Goal: Task Accomplishment & Management: Use online tool/utility

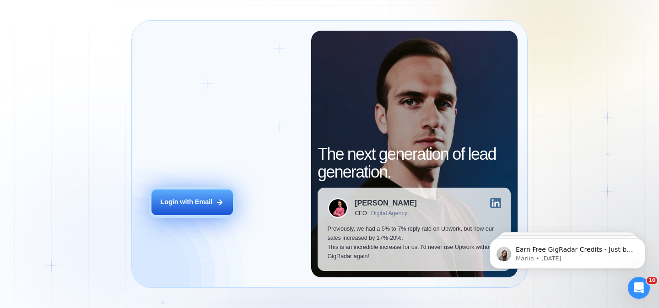
click at [192, 200] on div "Login with Email" at bounding box center [186, 202] width 52 height 9
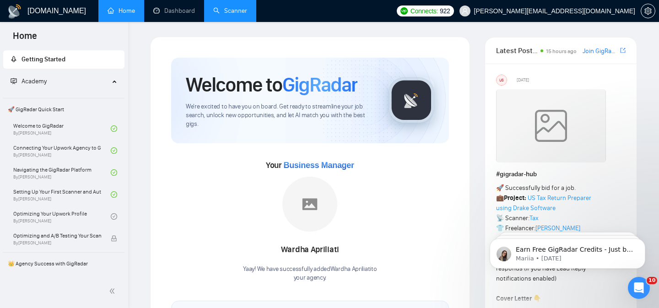
click at [229, 14] on link "Scanner" at bounding box center [230, 11] width 34 height 8
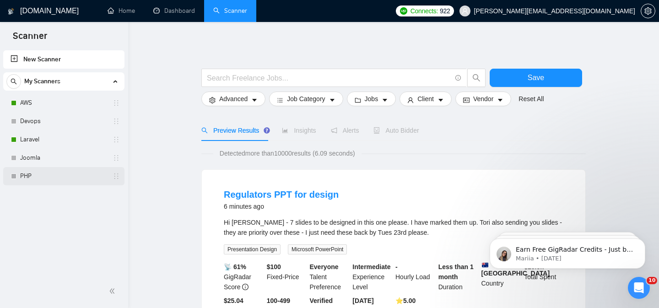
click at [51, 180] on link "PHP" at bounding box center [63, 176] width 87 height 18
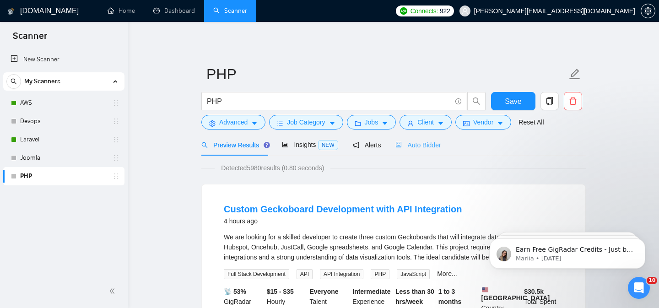
click at [425, 151] on div "Auto Bidder" at bounding box center [418, 145] width 45 height 22
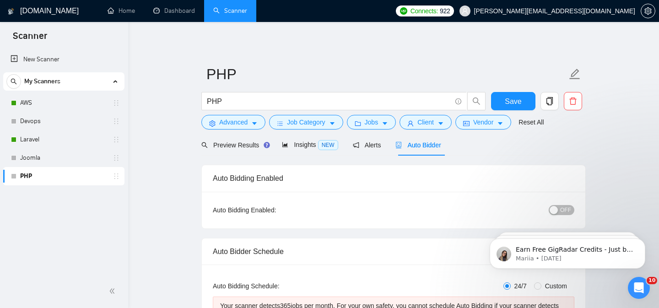
checkbox input "true"
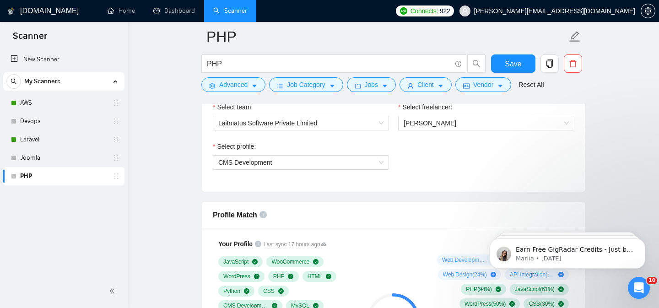
scroll to position [533, 0]
click at [348, 169] on span "CMS Development" at bounding box center [300, 162] width 165 height 14
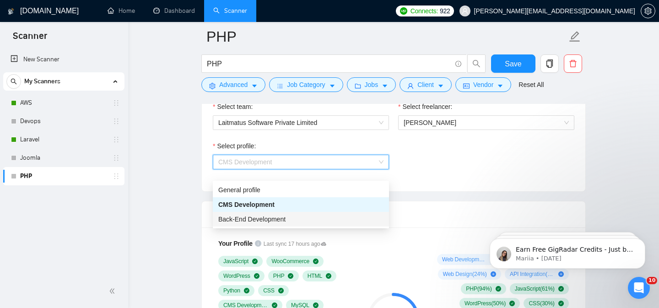
click at [320, 212] on div "Back-End Development" at bounding box center [301, 219] width 176 height 15
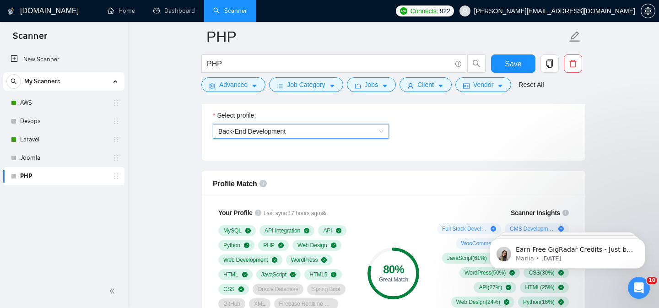
scroll to position [563, 0]
click at [304, 139] on span "Back-End Development" at bounding box center [300, 132] width 165 height 14
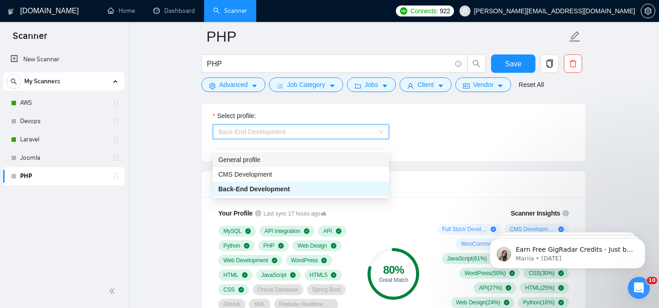
click at [304, 167] on div "General profile" at bounding box center [301, 159] width 176 height 15
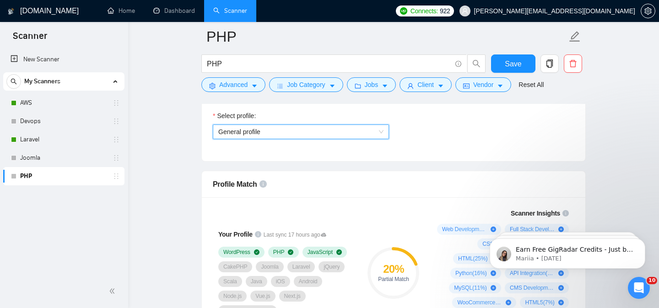
click at [304, 139] on span "General profile" at bounding box center [300, 132] width 165 height 14
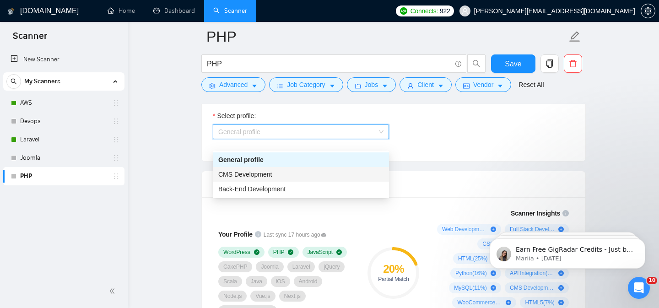
click at [305, 171] on div "CMS Development" at bounding box center [300, 174] width 165 height 10
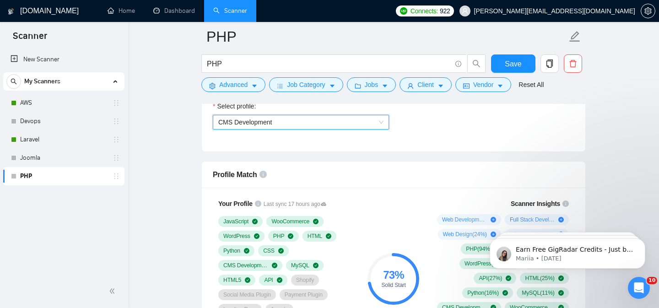
scroll to position [574, 0]
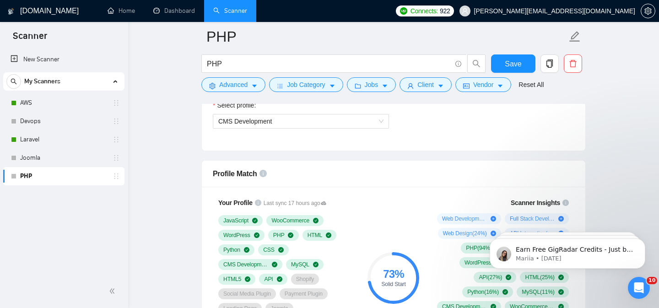
click at [291, 139] on div "Select profile: CMS Development" at bounding box center [300, 119] width 185 height 39
click at [288, 128] on span "CMS Development" at bounding box center [300, 121] width 165 height 14
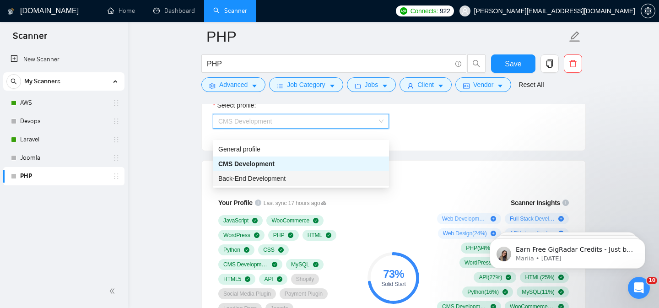
click at [286, 175] on span "Back-End Development" at bounding box center [251, 178] width 67 height 7
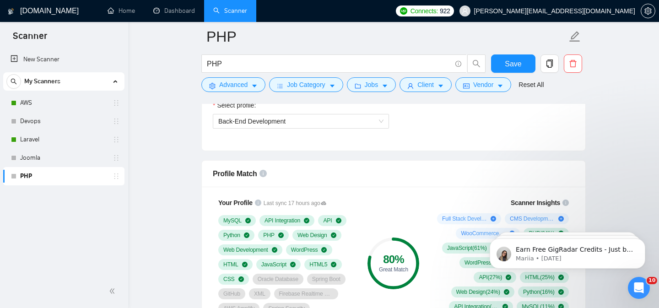
click at [424, 151] on div "Select team: Laitmatus Software Private Limited Select freelancer: [PERSON_NAME…" at bounding box center [394, 100] width 384 height 101
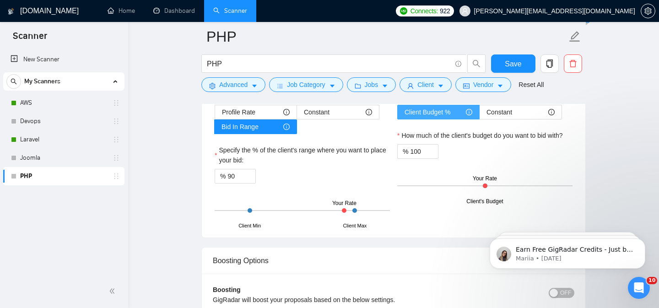
scroll to position [1520, 0]
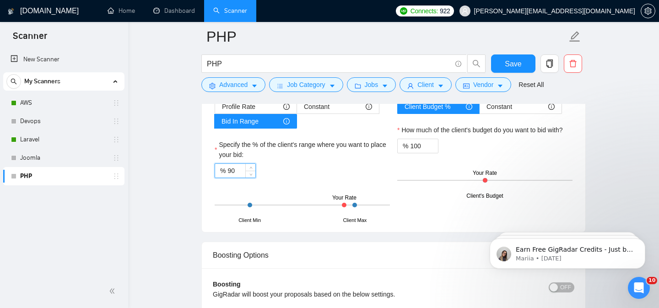
drag, startPoint x: 243, startPoint y: 181, endPoint x: 216, endPoint y: 181, distance: 27.0
click at [216, 178] on div "% 90" at bounding box center [235, 170] width 41 height 15
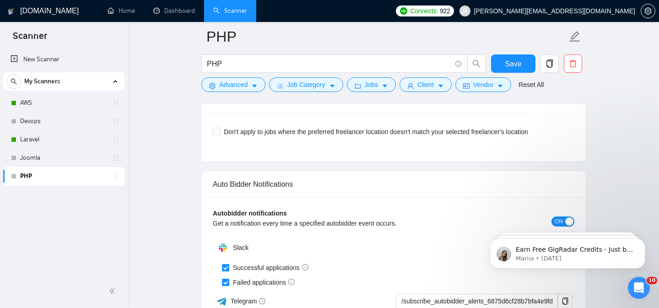
scroll to position [2100, 0]
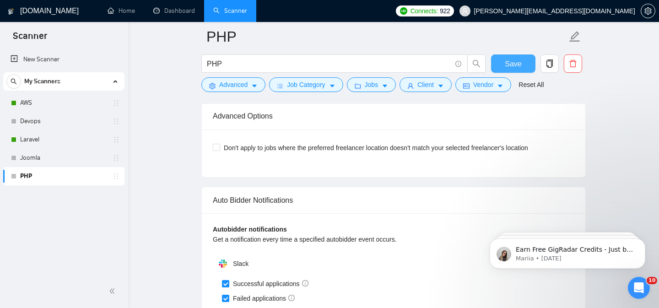
type input "80"
click at [518, 65] on span "Save" at bounding box center [513, 63] width 16 height 11
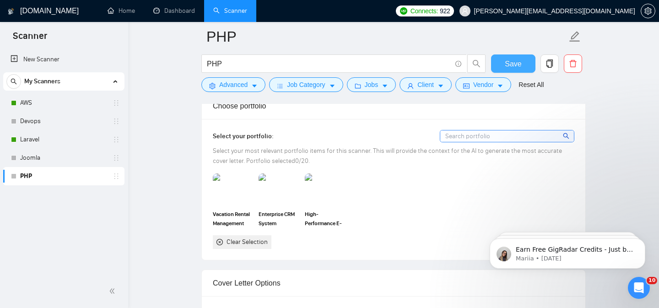
scroll to position [836, 0]
click at [242, 205] on img at bounding box center [233, 190] width 38 height 30
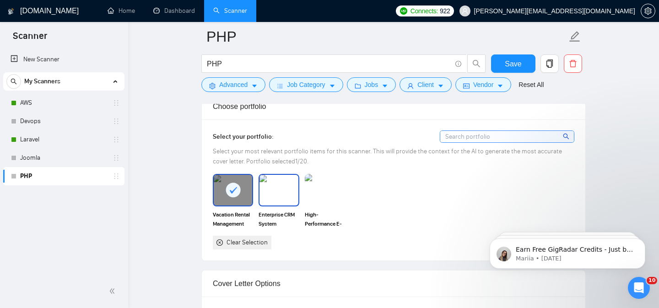
click at [273, 205] on img at bounding box center [279, 190] width 38 height 30
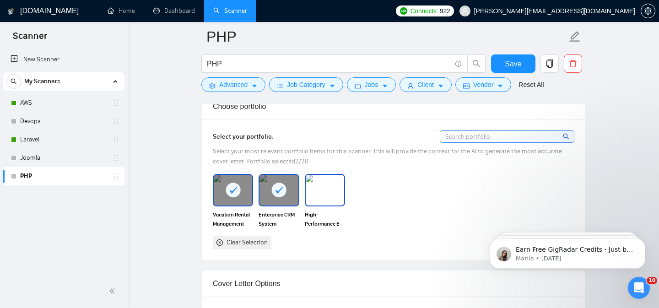
click at [335, 204] on img at bounding box center [325, 190] width 38 height 30
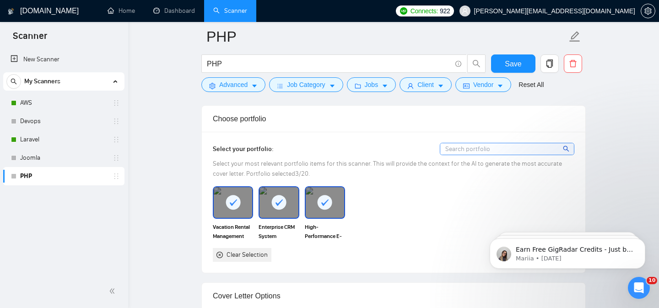
scroll to position [814, 0]
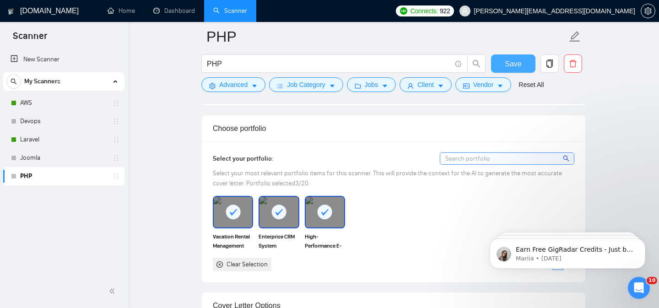
click at [516, 66] on span "Save" at bounding box center [513, 63] width 16 height 11
click at [301, 153] on div "Select your portfolio: Select your most relevant portfolio items for this scann…" at bounding box center [394, 211] width 384 height 141
click at [235, 90] on button "Advanced" at bounding box center [233, 84] width 64 height 15
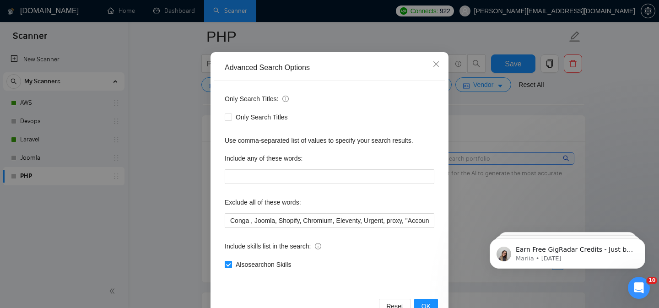
scroll to position [62, 0]
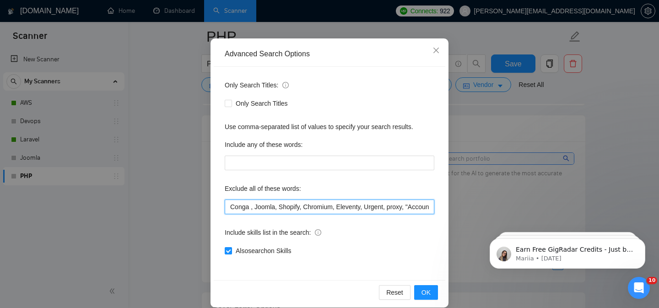
click at [332, 213] on input "Conga , Joomla, Shopify, Chromium, Eleventy, Urgent, proxy, "Account Manager", …" at bounding box center [330, 207] width 210 height 15
click at [266, 209] on input "Conga , Joomla, Shopify, Chromium, Eleventy, Urgent, proxy, "Account Manager", …" at bounding box center [330, 207] width 210 height 15
click at [340, 207] on input "Conga, Shopify, Chromium, Eleventy, Urgent, proxy, "Account Manager", "No agenc…" at bounding box center [330, 207] width 210 height 15
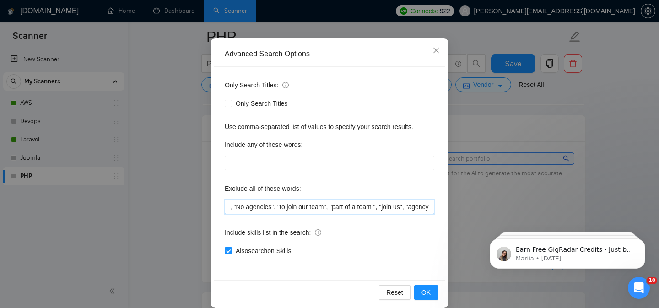
type input "Conga, Shopify, Chromium, Eleventy, Urgent, proxy, "Account Manager", "No agenc…"
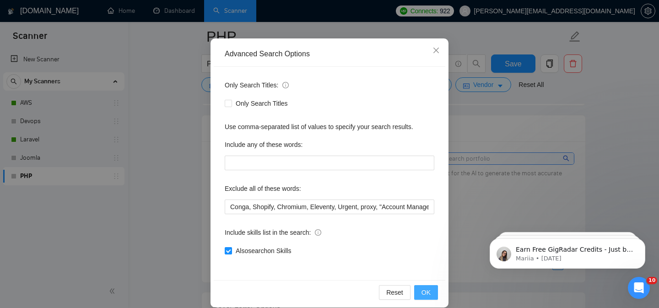
click at [422, 294] on span "OK" at bounding box center [426, 293] width 9 height 10
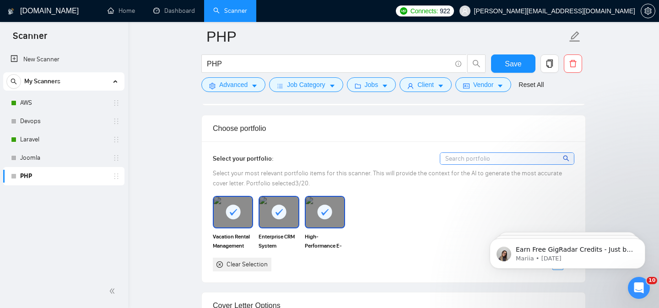
scroll to position [27, 0]
click at [294, 88] on span "Job Category" at bounding box center [306, 85] width 38 height 10
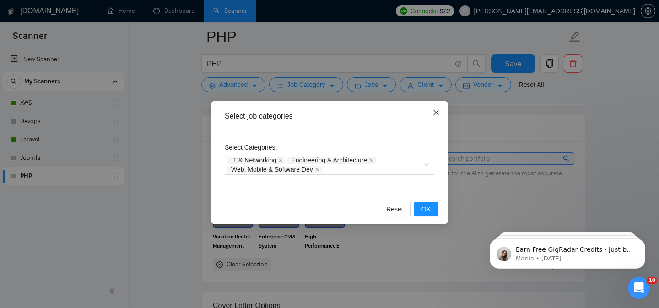
click at [435, 116] on icon "close" at bounding box center [436, 112] width 7 height 7
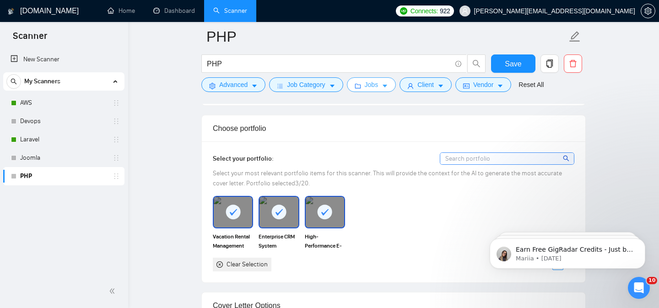
click at [371, 86] on span "Jobs" at bounding box center [372, 85] width 14 height 10
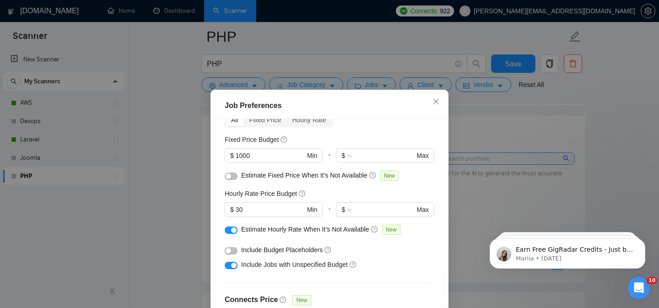
scroll to position [51, 0]
click at [232, 251] on button "button" at bounding box center [231, 249] width 13 height 7
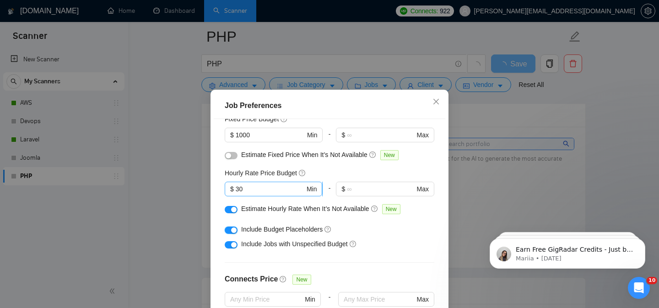
scroll to position [66, 0]
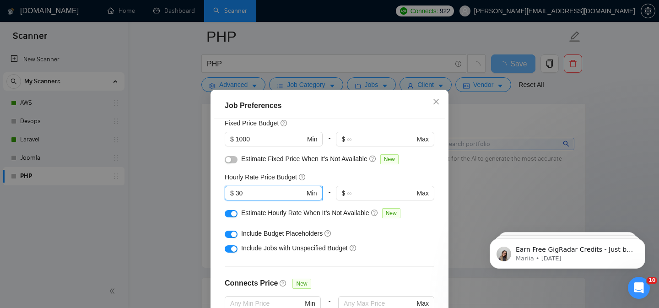
drag, startPoint x: 265, startPoint y: 195, endPoint x: 228, endPoint y: 194, distance: 37.1
click at [228, 194] on span "$ 30 Min" at bounding box center [274, 193] width 98 height 15
type input "35"
click at [361, 173] on div "Hourly Rate Price Budget" at bounding box center [330, 177] width 210 height 10
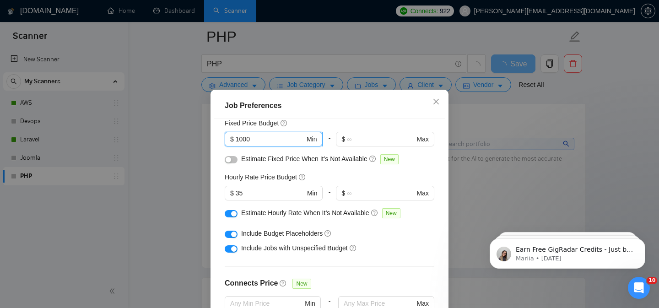
drag, startPoint x: 262, startPoint y: 139, endPoint x: 227, endPoint y: 139, distance: 35.3
click at [227, 139] on span "$ 1000 Min" at bounding box center [274, 139] width 98 height 15
type input "2"
type input "1500"
click at [380, 173] on div "Hourly Rate Price Budget" at bounding box center [330, 177] width 210 height 10
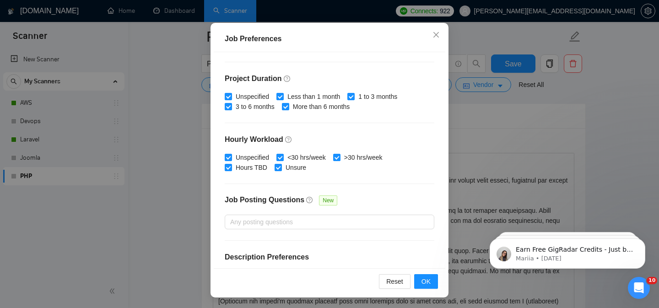
scroll to position [251, 0]
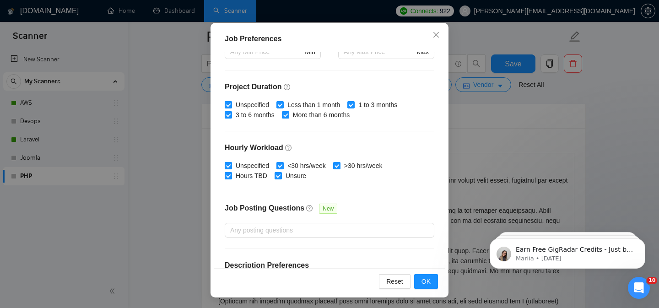
click at [414, 217] on div "Job Posting Questions New" at bounding box center [330, 213] width 210 height 20
click at [433, 288] on button "OK" at bounding box center [426, 281] width 24 height 15
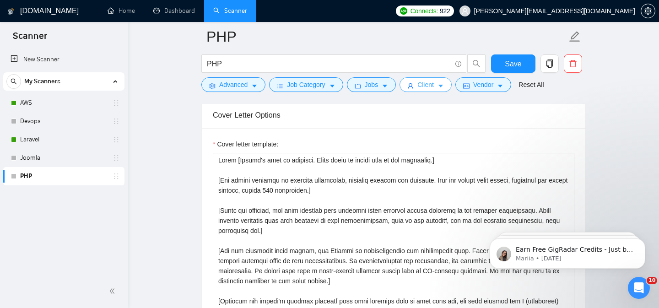
click at [424, 83] on span "Client" at bounding box center [426, 85] width 16 height 10
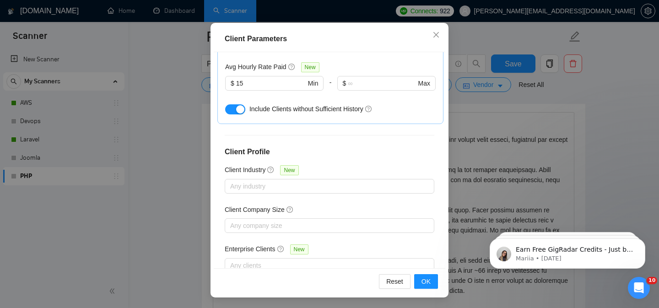
scroll to position [1058, 0]
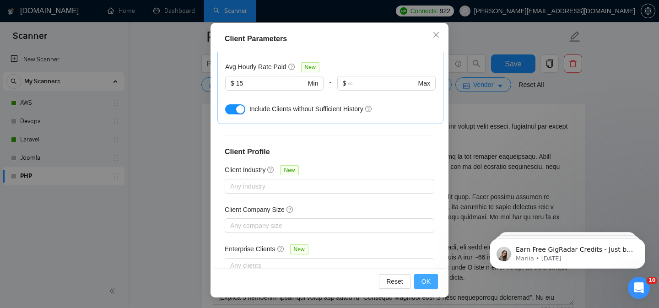
click at [432, 287] on button "OK" at bounding box center [426, 281] width 24 height 15
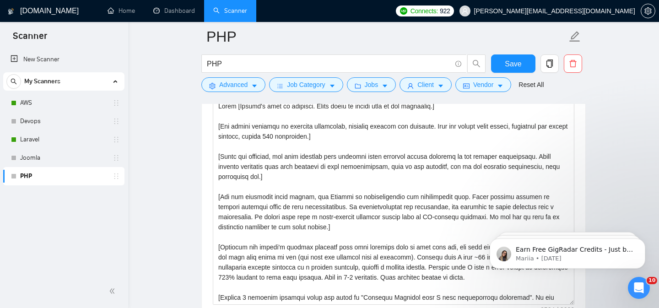
scroll to position [32, 0]
click at [503, 87] on icon "caret-down" at bounding box center [500, 86] width 6 height 6
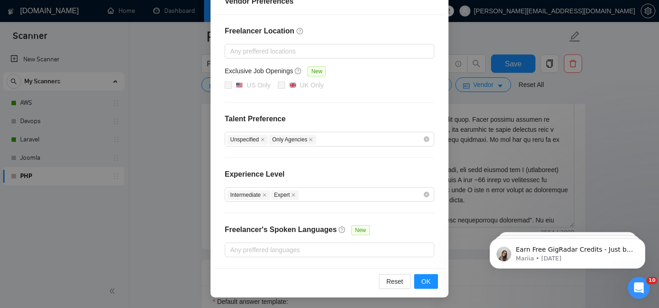
scroll to position [1143, 0]
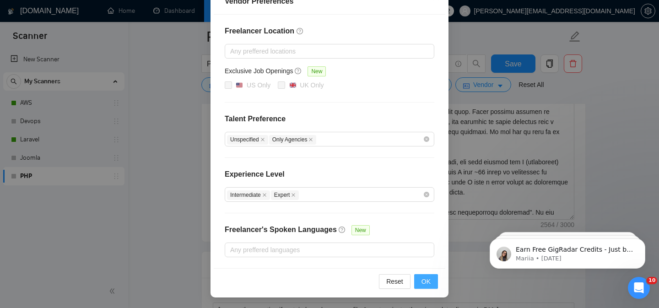
click at [432, 282] on button "OK" at bounding box center [426, 281] width 24 height 15
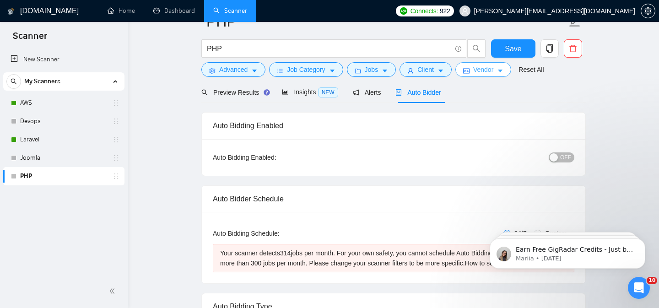
scroll to position [11, 0]
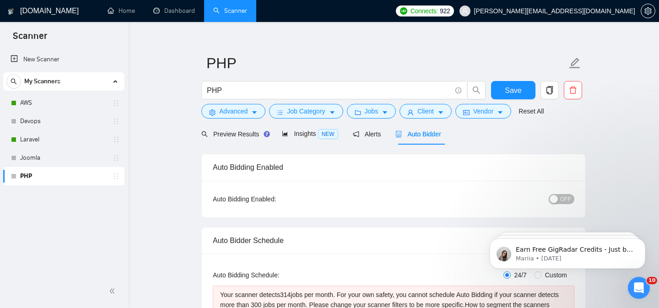
click at [561, 201] on span "OFF" at bounding box center [565, 199] width 11 height 10
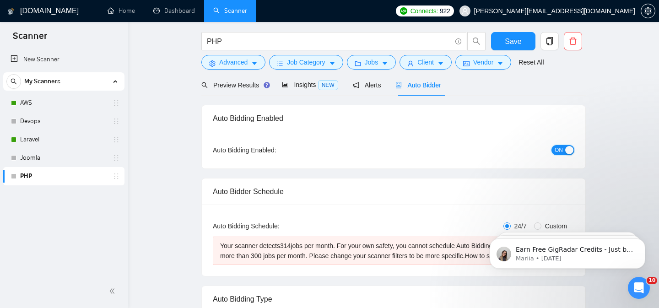
scroll to position [0, 0]
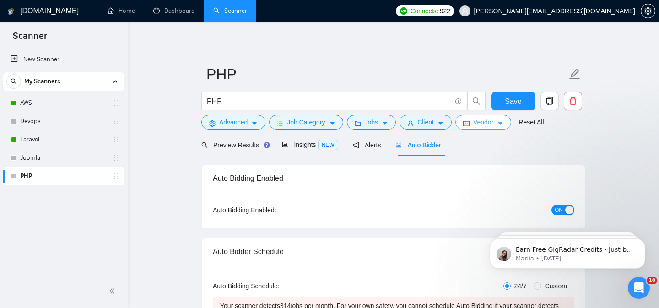
click at [478, 120] on span "Vendor" at bounding box center [483, 122] width 20 height 10
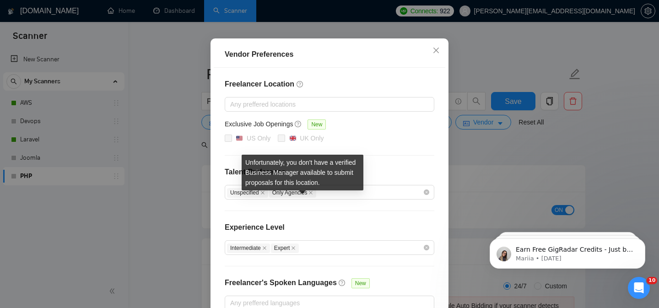
scroll to position [81, 0]
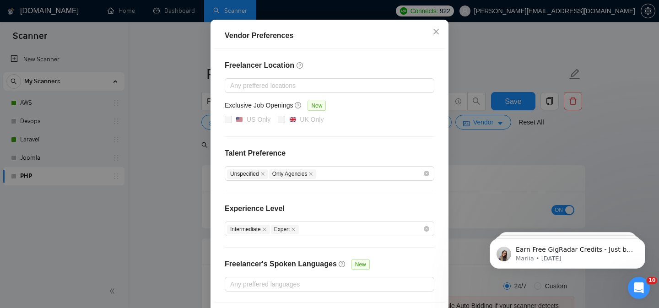
click at [488, 175] on div "Vendor Preferences Freelancer Location Any preffered locations Exclusive Job Op…" at bounding box center [329, 154] width 659 height 308
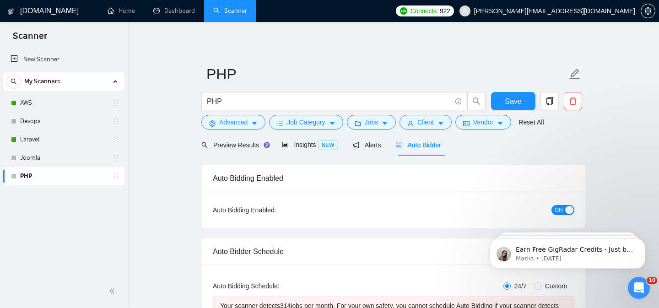
scroll to position [70, 0]
click at [429, 119] on span "Client" at bounding box center [426, 122] width 16 height 10
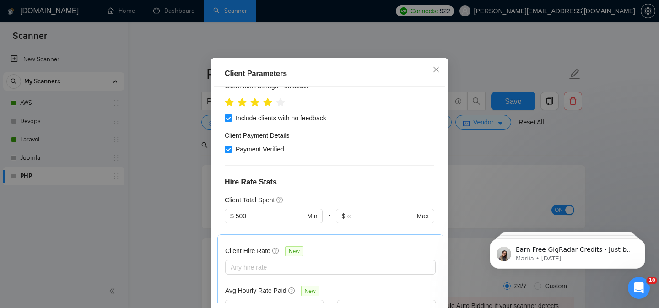
scroll to position [210, 0]
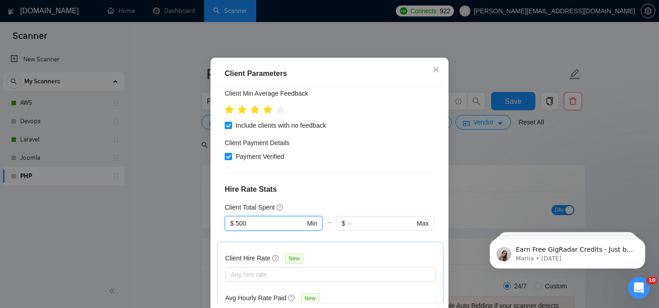
drag, startPoint x: 280, startPoint y: 232, endPoint x: 220, endPoint y: 229, distance: 60.5
click at [220, 229] on div "Client Location Include Client Countries [GEOGRAPHIC_DATA] [GEOGRAPHIC_DATA] [G…" at bounding box center [330, 195] width 232 height 216
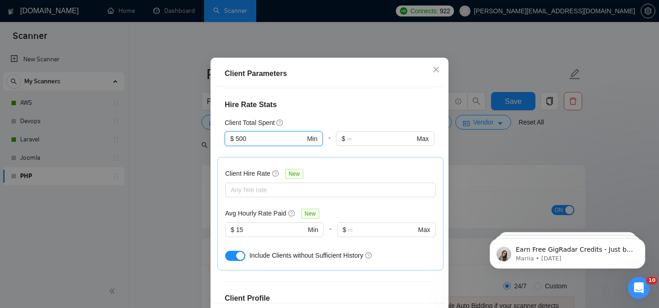
scroll to position [295, 0]
drag, startPoint x: 276, startPoint y: 237, endPoint x: 231, endPoint y: 231, distance: 45.8
click at [231, 231] on span "$ 15 Min" at bounding box center [274, 229] width 98 height 15
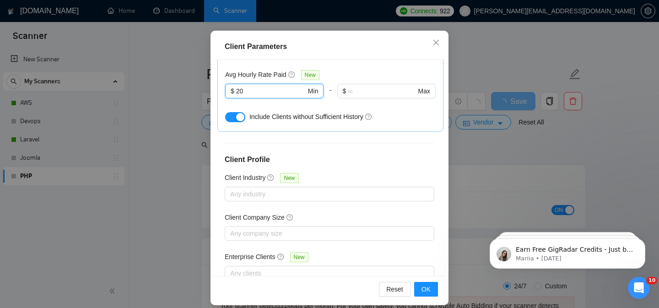
scroll to position [67, 0]
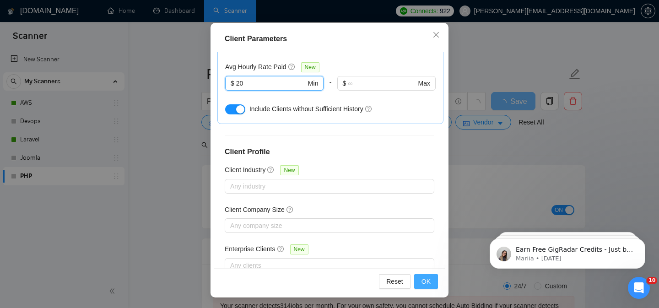
type input "20"
click at [430, 282] on span "OK" at bounding box center [426, 282] width 9 height 10
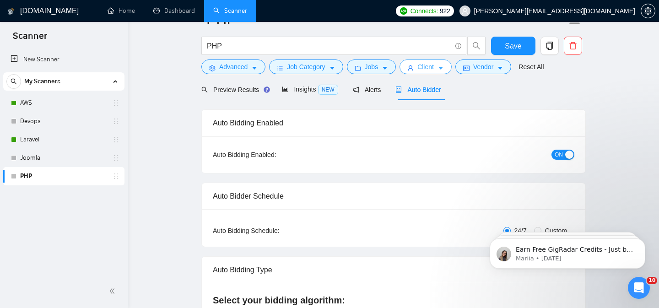
scroll to position [0, 0]
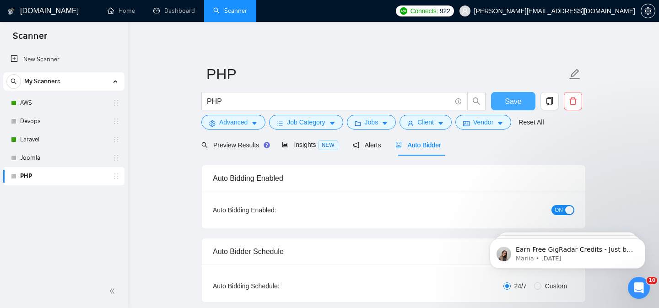
click at [517, 105] on span "Save" at bounding box center [513, 101] width 16 height 11
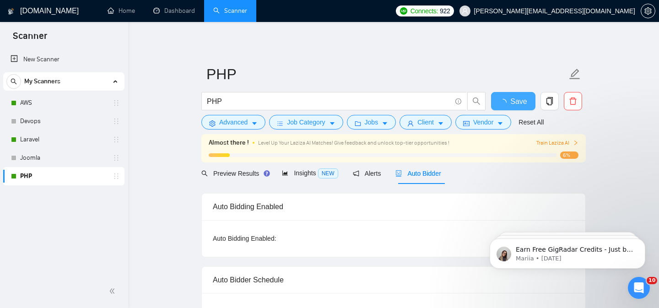
checkbox input "true"
click at [46, 99] on link "AWS" at bounding box center [63, 103] width 87 height 18
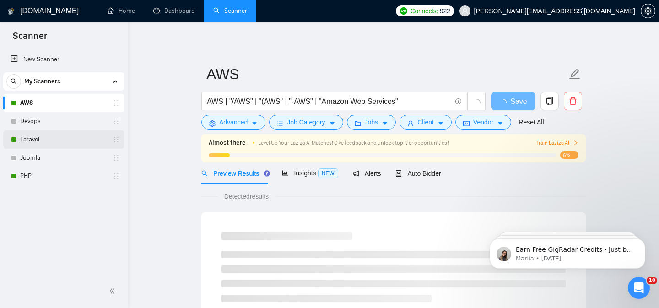
click at [65, 135] on link "Laravel" at bounding box center [63, 140] width 87 height 18
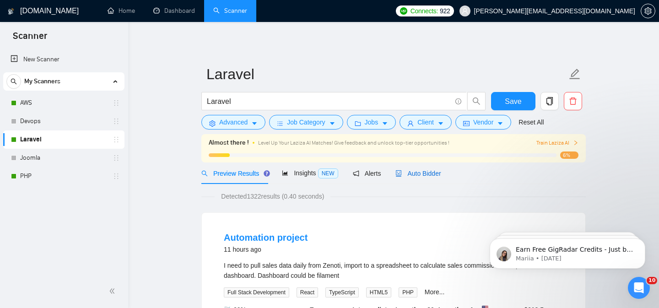
click at [432, 178] on div "Auto Bidder" at bounding box center [418, 174] width 45 height 10
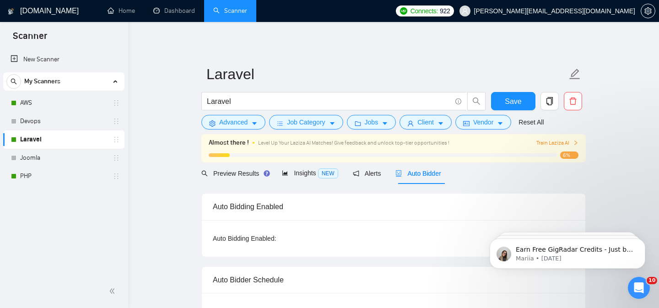
checkbox input "true"
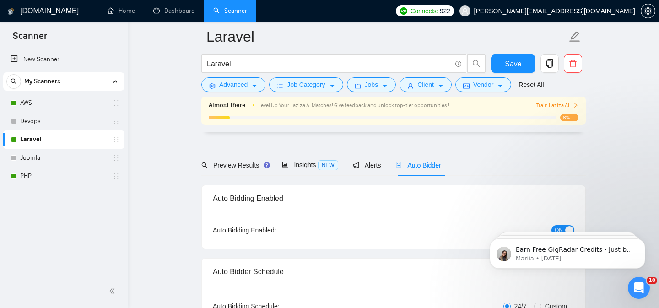
scroll to position [66, 0]
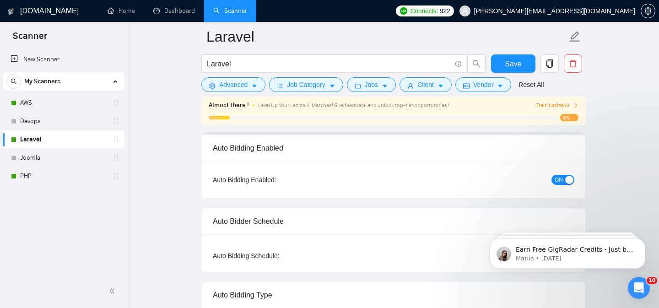
click at [561, 182] on span "ON" at bounding box center [559, 180] width 8 height 10
click at [514, 68] on span "Save" at bounding box center [513, 63] width 16 height 11
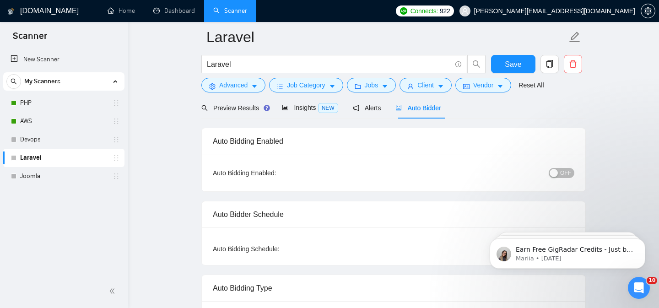
scroll to position [0, 0]
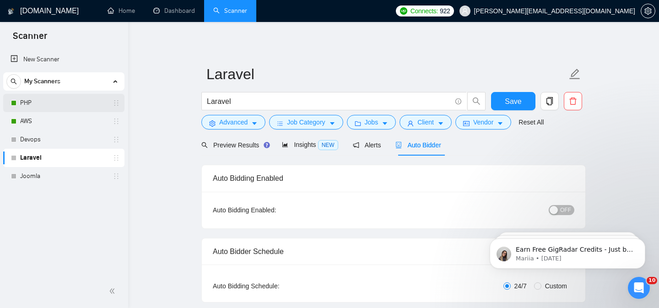
click at [67, 104] on link "PHP" at bounding box center [63, 103] width 87 height 18
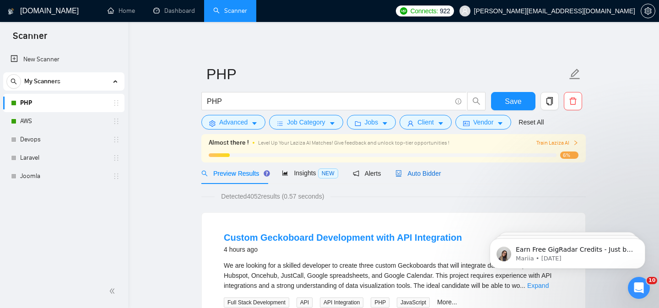
click at [417, 174] on span "Auto Bidder" at bounding box center [418, 173] width 45 height 7
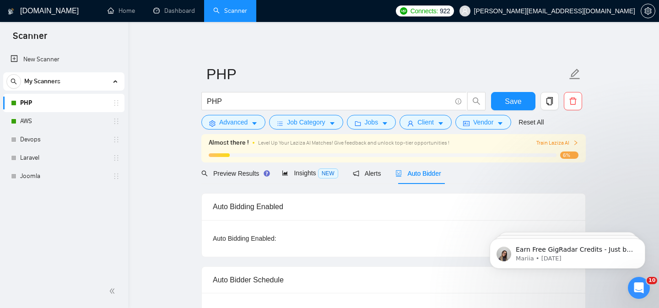
checkbox input "true"
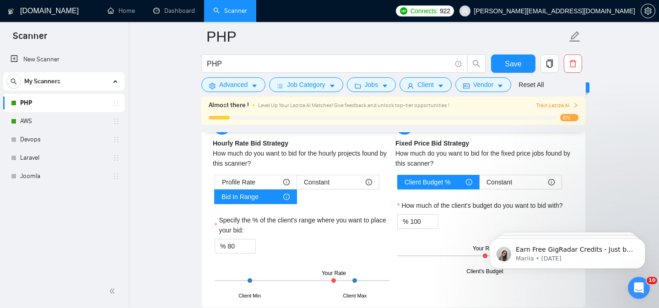
scroll to position [1447, 0]
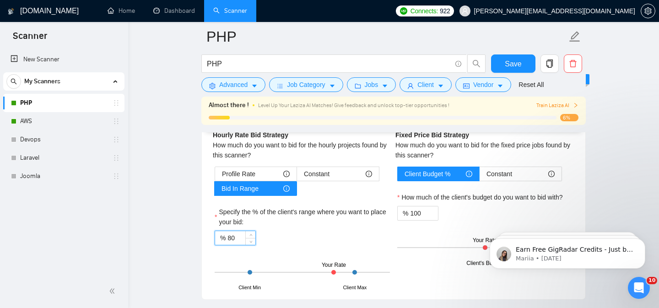
drag, startPoint x: 241, startPoint y: 238, endPoint x: 214, endPoint y: 242, distance: 27.8
click at [214, 242] on div "Profile Rate Constant Bid In Range Specify the % of the client's range where yo…" at bounding box center [302, 228] width 179 height 122
type input "85"
click at [520, 63] on span "Save" at bounding box center [513, 63] width 16 height 11
drag, startPoint x: 425, startPoint y: 212, endPoint x: 392, endPoint y: 212, distance: 32.5
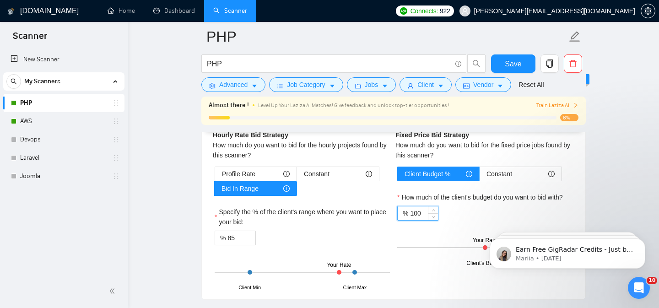
click at [392, 212] on div "Hourly Rate Hourly Rate Bid Strategy How much do you want to bid for the hourly…" at bounding box center [393, 198] width 365 height 180
type input "95"
click at [506, 64] on span "Save" at bounding box center [513, 63] width 16 height 11
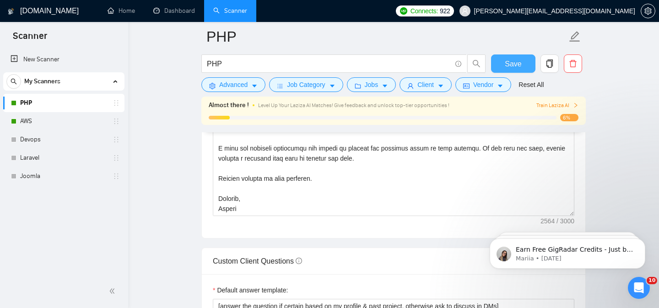
scroll to position [1143, 0]
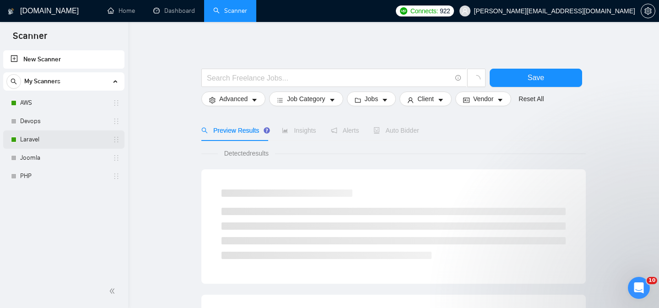
click at [58, 144] on link "Laravel" at bounding box center [63, 140] width 87 height 18
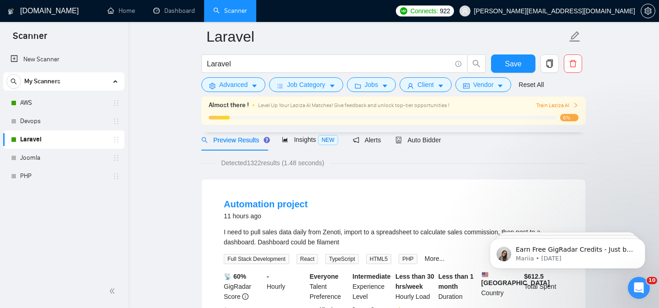
scroll to position [39, 0]
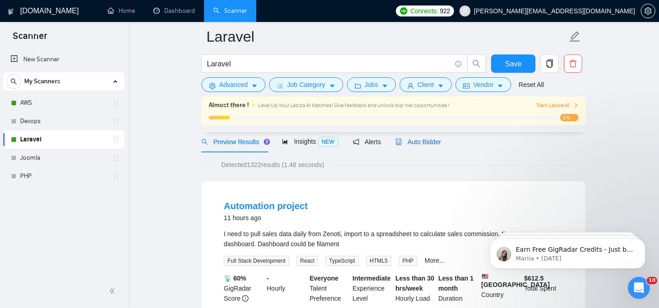
click at [411, 143] on span "Auto Bidder" at bounding box center [418, 141] width 45 height 7
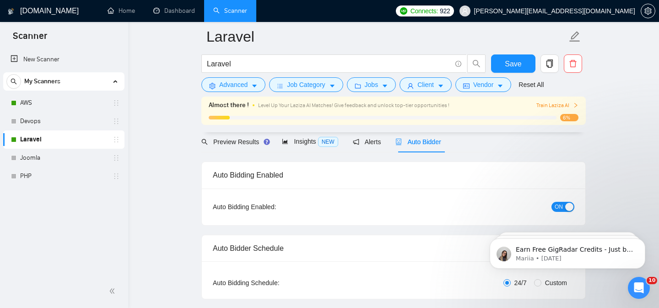
checkbox input "true"
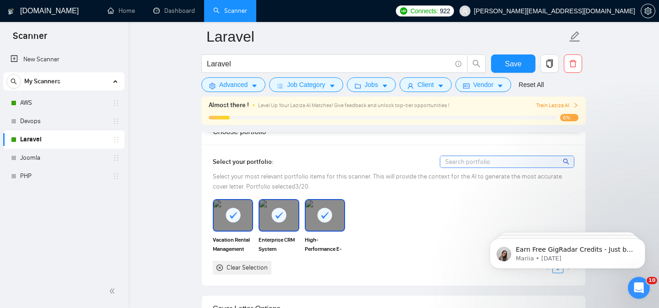
scroll to position [803, 0]
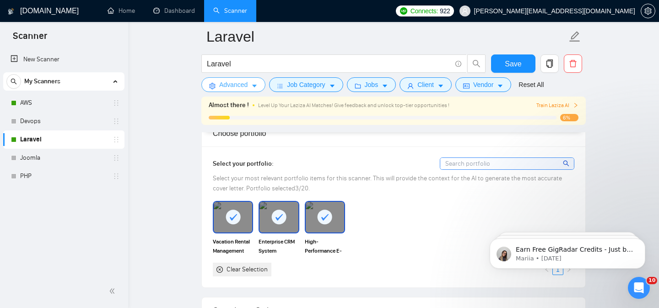
click at [250, 82] on button "Advanced" at bounding box center [233, 84] width 64 height 15
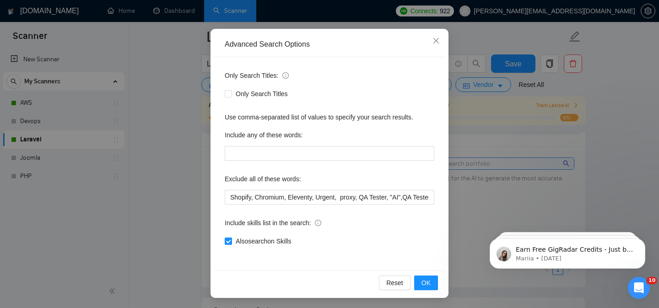
scroll to position [73, 0]
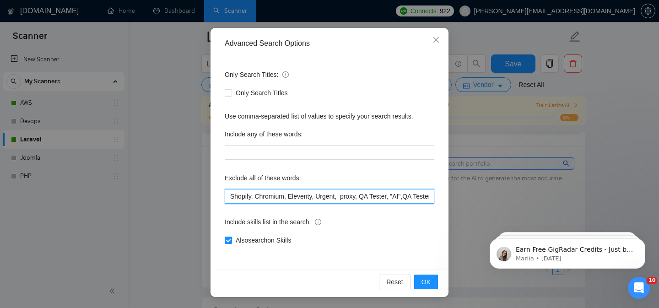
click at [333, 193] on input "Shopify, Chromium, Eleventy, Urgent, proxy, QA Tester, "AI",QA Tester , GCP, Go…" at bounding box center [330, 196] width 210 height 15
click at [353, 199] on input "Shopify, Chromium, Eleventy, Urgent, proxy, QA Tester, "AI",QA Tester , GCP, Go…" at bounding box center [330, 196] width 210 height 15
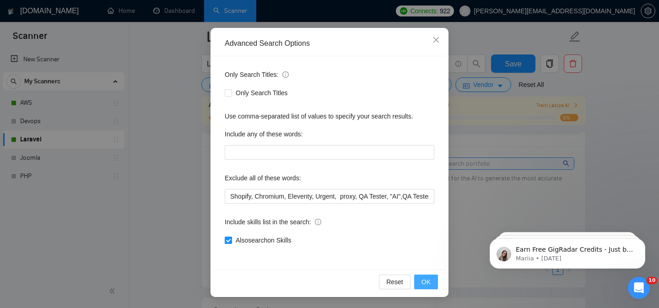
click at [432, 284] on button "OK" at bounding box center [426, 282] width 24 height 15
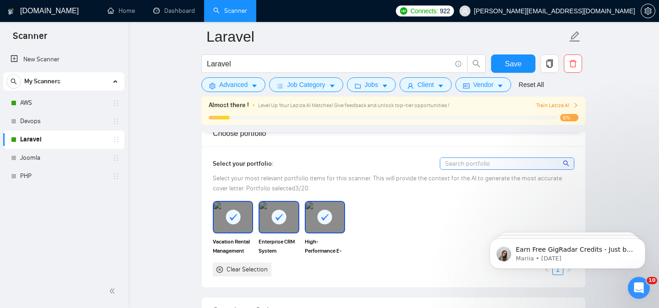
scroll to position [27, 0]
click at [314, 88] on span "Job Category" at bounding box center [306, 85] width 38 height 10
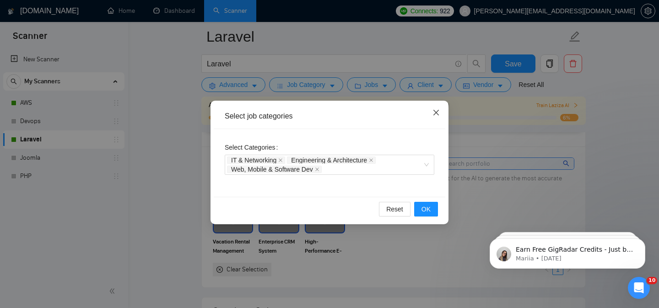
click at [442, 114] on span "Close" at bounding box center [436, 113] width 25 height 25
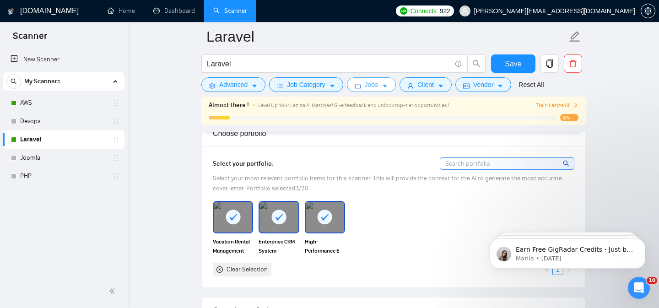
click at [388, 90] on button "Jobs" at bounding box center [371, 84] width 49 height 15
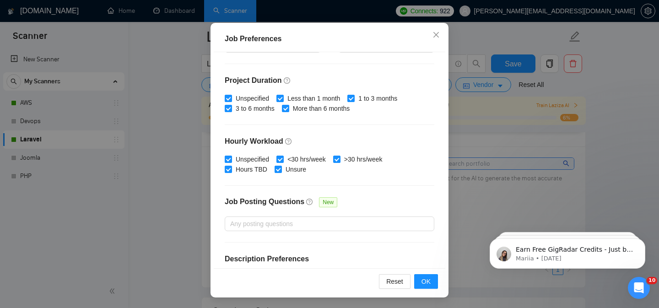
scroll to position [234, 0]
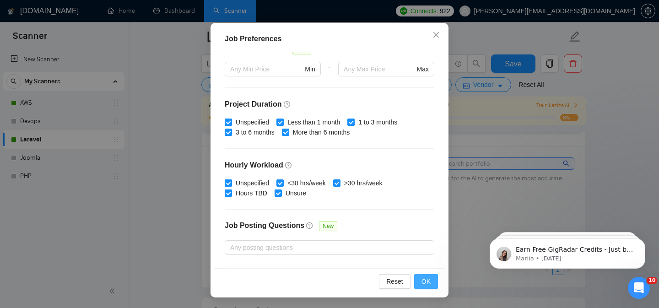
click at [430, 277] on span "OK" at bounding box center [426, 282] width 9 height 10
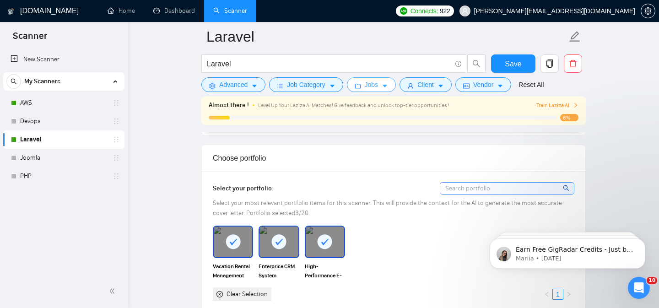
scroll to position [772, 0]
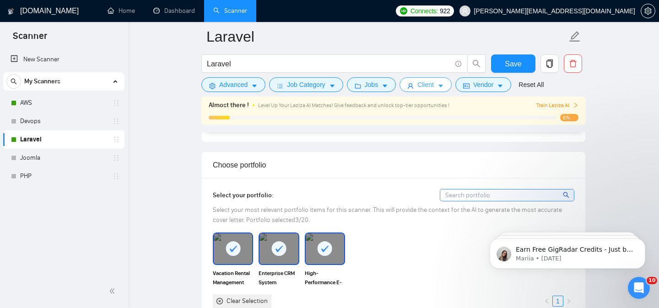
click at [432, 85] on span "Client" at bounding box center [426, 85] width 16 height 10
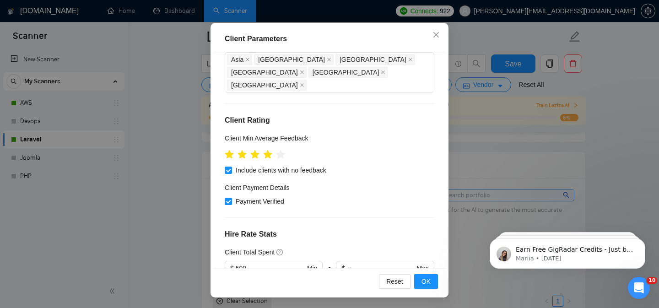
scroll to position [95, 0]
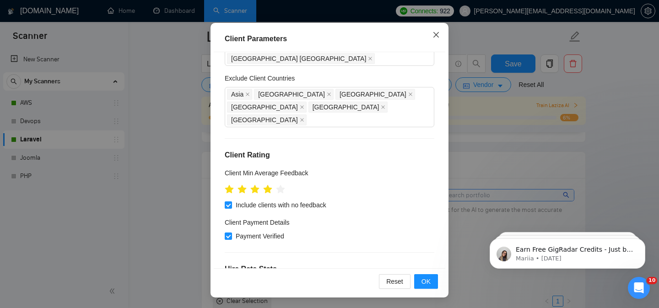
click at [438, 34] on icon "close" at bounding box center [436, 34] width 7 height 7
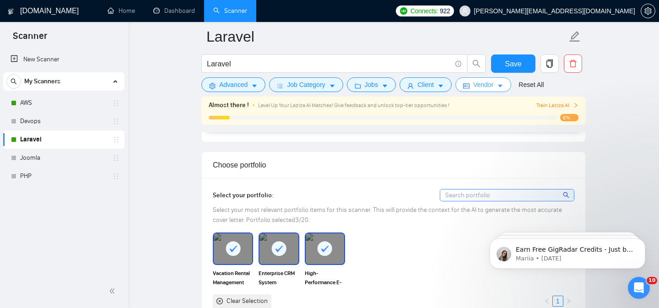
click at [479, 87] on span "Vendor" at bounding box center [483, 85] width 20 height 10
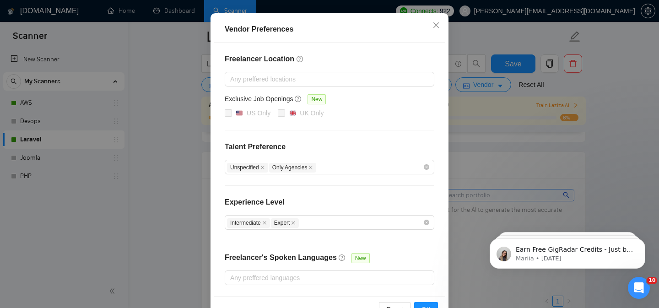
scroll to position [115, 0]
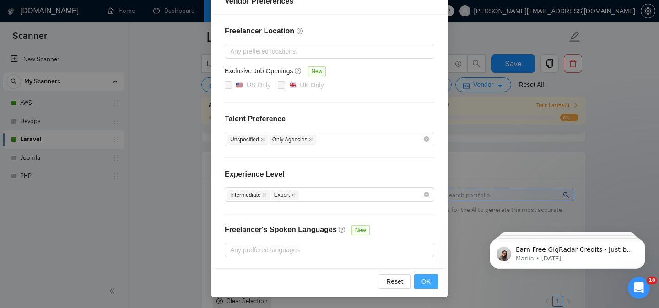
click at [425, 283] on span "OK" at bounding box center [426, 282] width 9 height 10
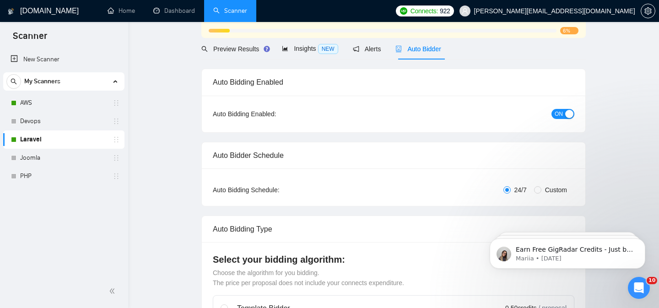
scroll to position [0, 0]
